Goal: Find specific page/section: Find specific page/section

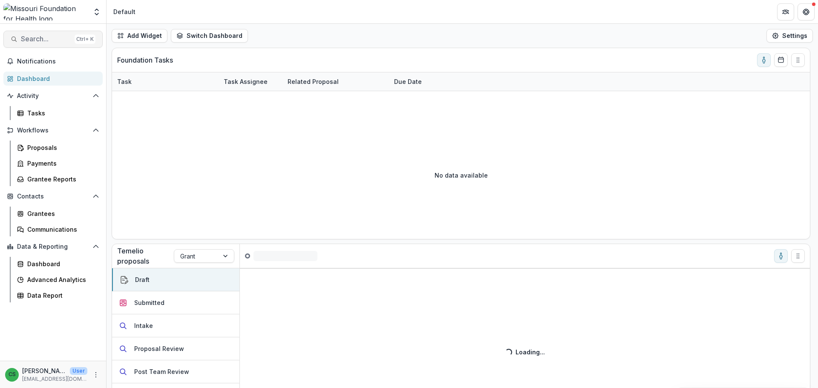
click at [56, 40] on span "Search..." at bounding box center [46, 39] width 50 height 8
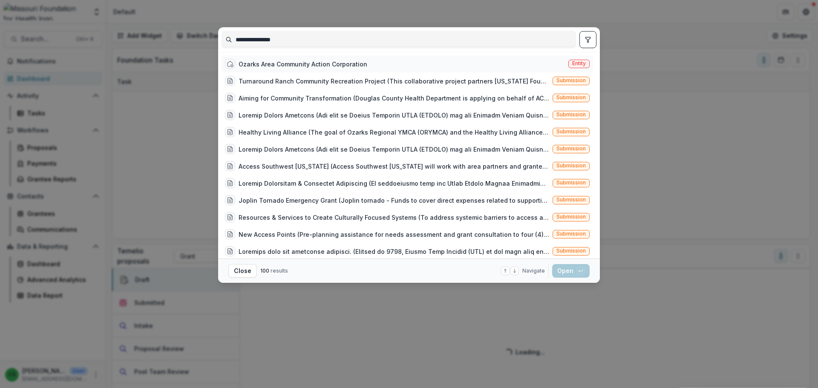
type input "**********"
click at [325, 62] on div "Ozarks Area Community Action Corporation" at bounding box center [303, 64] width 129 height 9
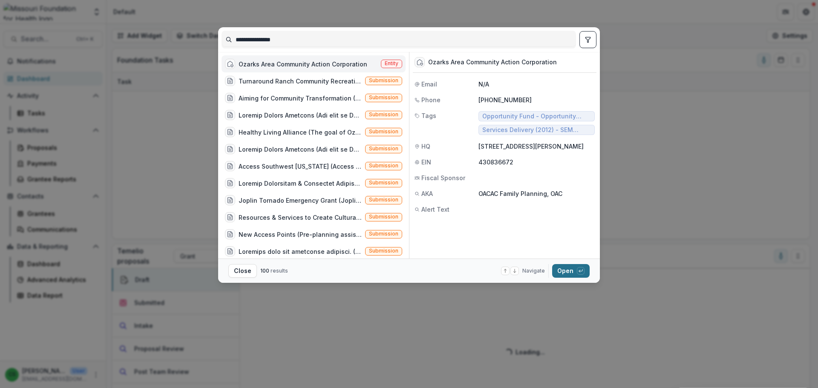
click at [566, 271] on button "Open with enter key" at bounding box center [571, 271] width 38 height 14
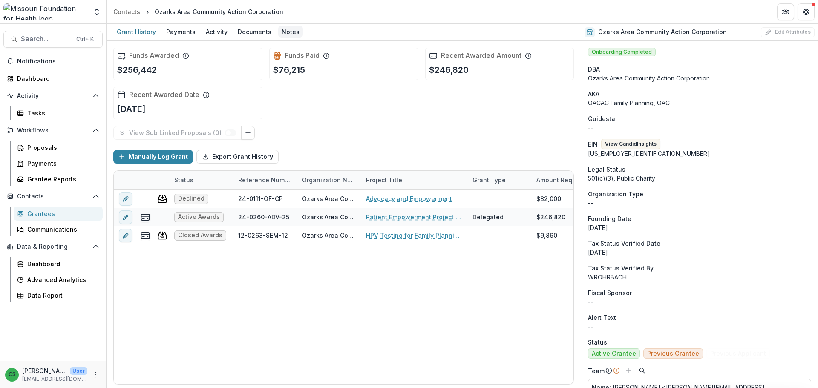
click at [289, 32] on div "Notes" at bounding box center [290, 32] width 25 height 12
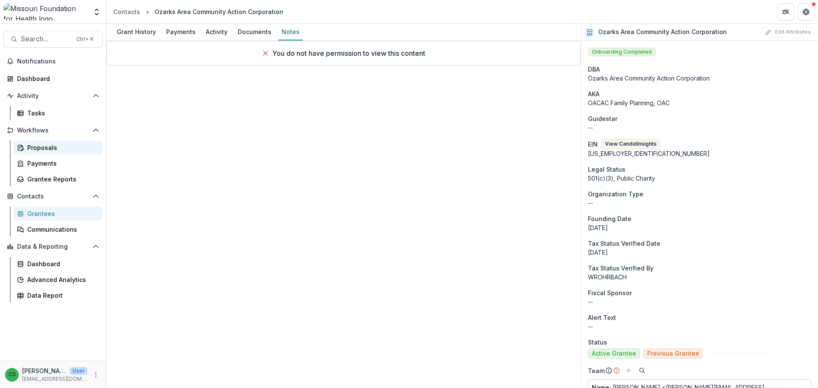
click at [49, 151] on div "Proposals" at bounding box center [61, 147] width 69 height 9
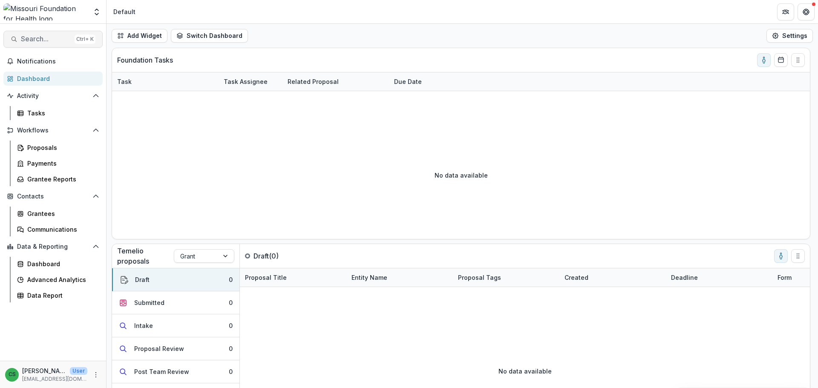
click at [42, 37] on span "Search..." at bounding box center [46, 39] width 50 height 8
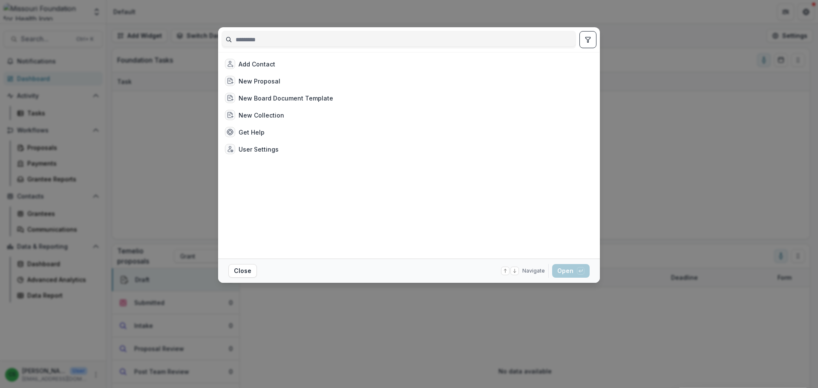
click at [323, 42] on input at bounding box center [399, 40] width 354 height 14
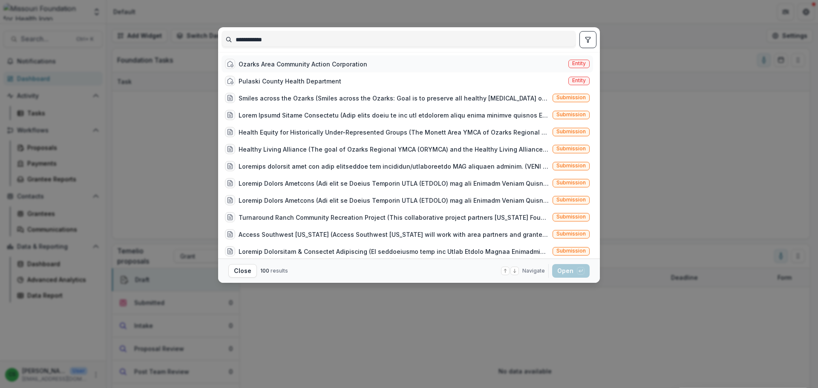
type input "**********"
click at [339, 65] on div "Ozarks Area Community Action Corporation" at bounding box center [303, 64] width 129 height 9
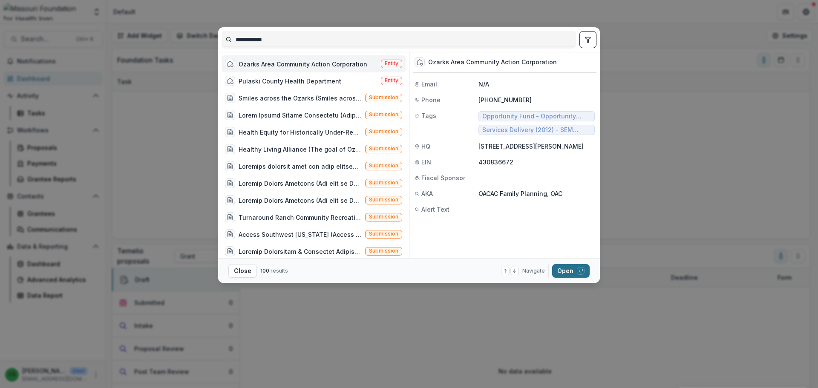
click at [571, 265] on button "Open with enter key" at bounding box center [571, 271] width 38 height 14
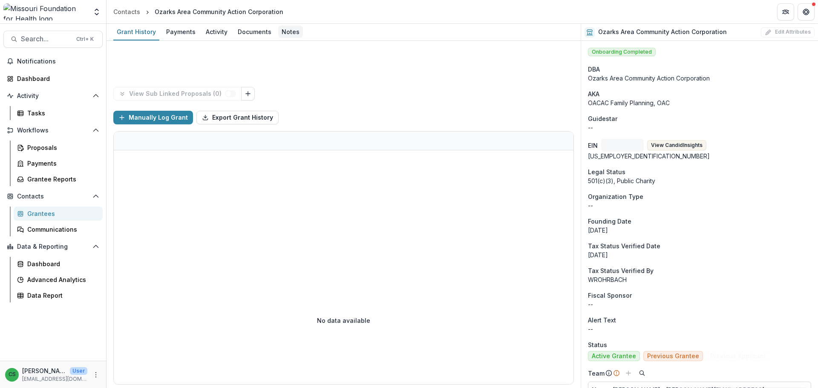
click at [283, 32] on div "Notes" at bounding box center [290, 32] width 25 height 12
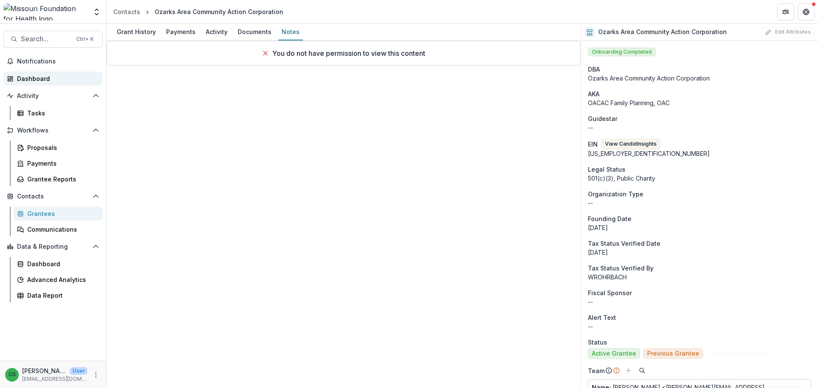
click at [40, 81] on div "Dashboard" at bounding box center [56, 78] width 79 height 9
